Goal: Task Accomplishment & Management: Complete application form

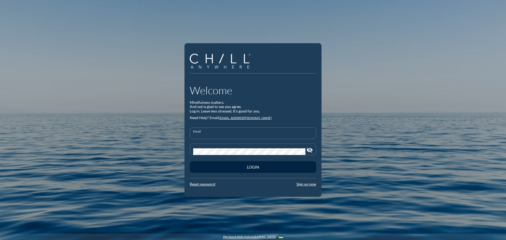
click at [245, 135] on input "Email" at bounding box center [253, 135] width 120 height 7
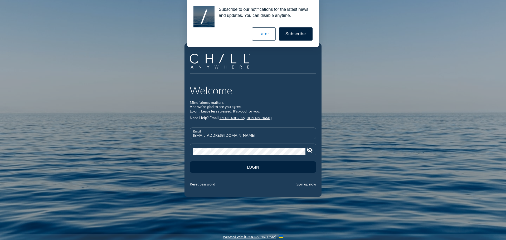
type input "[EMAIL_ADDRESS][DOMAIN_NAME]"
click at [190, 161] on button "Login" at bounding box center [253, 167] width 126 height 12
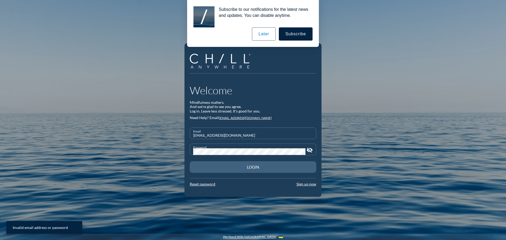
click at [251, 167] on div "Login" at bounding box center [253, 167] width 108 height 5
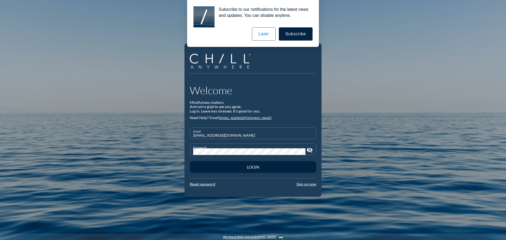
click at [269, 39] on button "Later" at bounding box center [264, 33] width 24 height 13
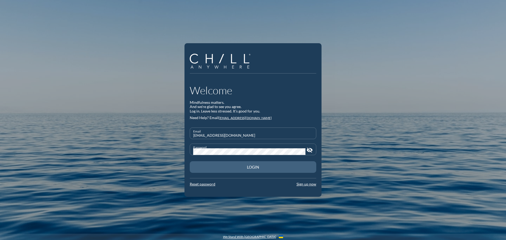
click at [260, 164] on button "Login" at bounding box center [253, 167] width 126 height 12
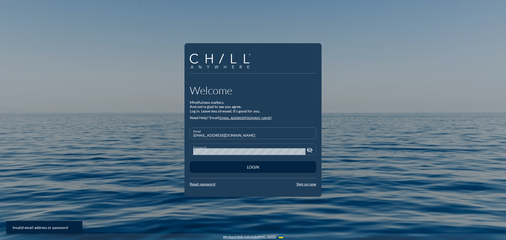
click at [310, 148] on icon "visibility_off" at bounding box center [309, 150] width 6 height 6
click at [310, 148] on icon "visibility" at bounding box center [309, 150] width 6 height 6
click at [300, 184] on link "Sign up now" at bounding box center [306, 184] width 20 height 4
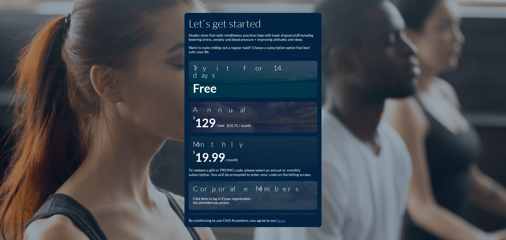
click at [236, 197] on div "Click here to log in if your organization has provided you access" at bounding box center [223, 201] width 61 height 8
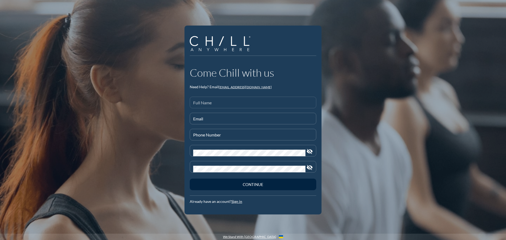
click at [230, 100] on div "Full Name" at bounding box center [253, 102] width 120 height 11
click at [230, 100] on div "Full Name [PERSON_NAME]" at bounding box center [253, 102] width 120 height 11
type input "[PERSON_NAME]"
type input "[EMAIL_ADDRESS][DOMAIN_NAME]"
type input "[PHONE_NUMBER]"
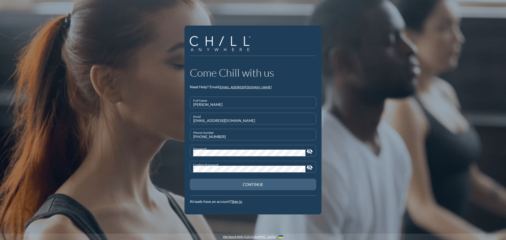
click at [249, 185] on div "Continue" at bounding box center [253, 184] width 108 height 5
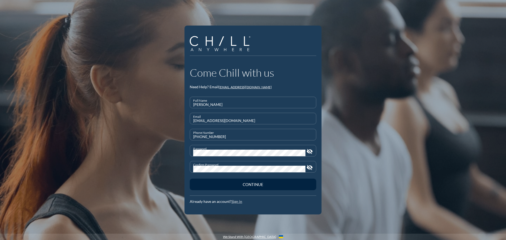
click at [240, 203] on link "Sign in" at bounding box center [236, 201] width 11 height 4
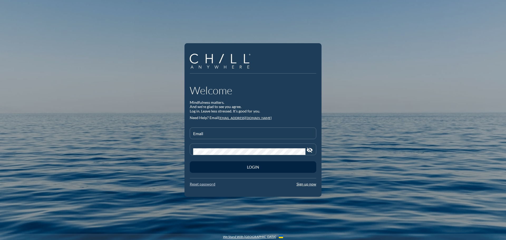
click at [208, 184] on link "Reset password" at bounding box center [203, 184] width 26 height 4
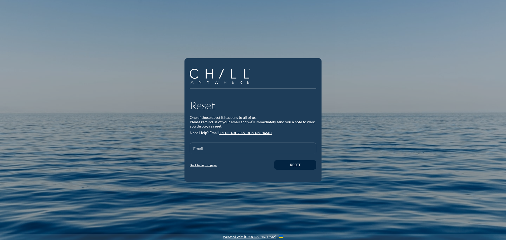
click at [243, 148] on input "Email" at bounding box center [253, 150] width 120 height 7
type input "[EMAIL_ADDRESS][DOMAIN_NAME]"
click at [305, 161] on button "Reset" at bounding box center [295, 164] width 42 height 9
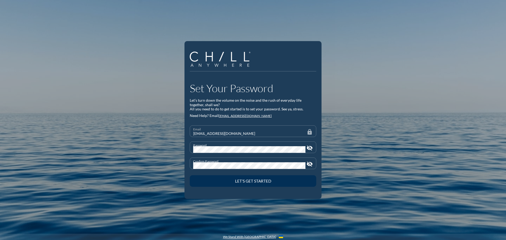
click at [258, 179] on div "Let’s Get Started" at bounding box center [253, 181] width 108 height 5
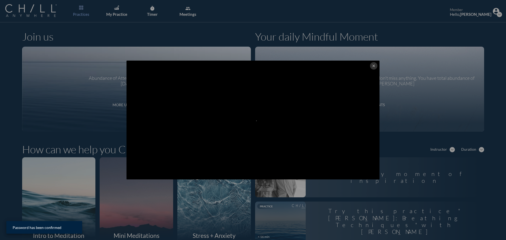
click at [371, 67] on icon "close" at bounding box center [373, 66] width 4 height 4
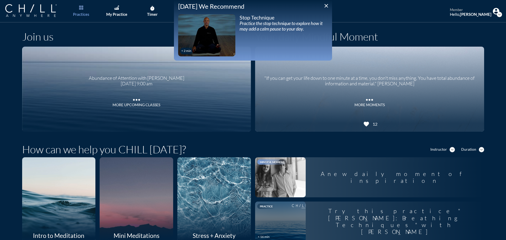
click at [324, 6] on icon "close" at bounding box center [326, 6] width 6 height 6
